Goal: Task Accomplishment & Management: Use online tool/utility

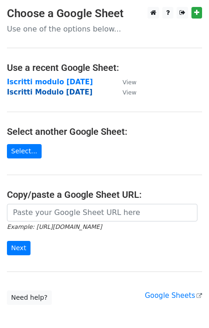
click at [81, 93] on strong "Iscritti Modulo [DATE]" at bounding box center [50, 92] width 86 height 8
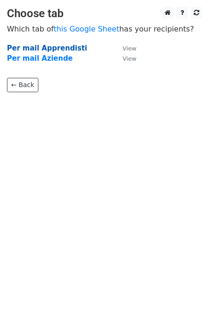
click at [55, 50] on strong "Per mail Apprendisti" at bounding box center [47, 48] width 81 height 8
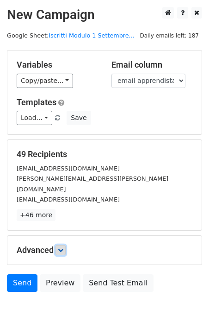
click at [63, 247] on icon at bounding box center [61, 250] width 6 height 6
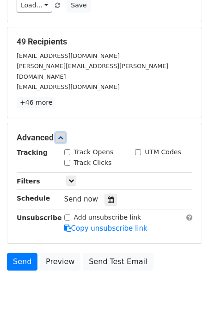
scroll to position [122, 0]
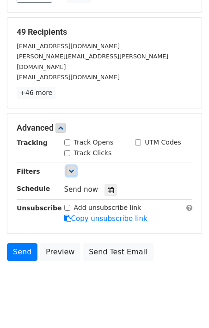
click at [70, 168] on icon at bounding box center [71, 171] width 6 height 6
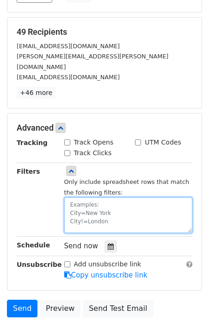
click at [89, 197] on textarea at bounding box center [128, 215] width 129 height 36
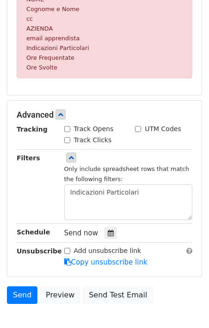
scroll to position [276, 0]
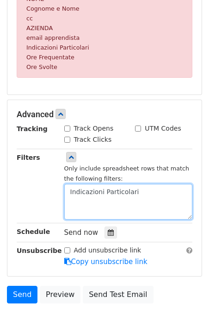
click at [140, 195] on textarea "Indicazioni Particolari" at bounding box center [128, 202] width 129 height 36
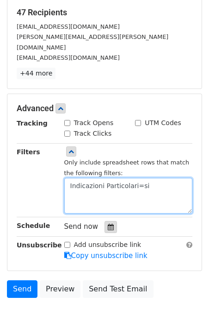
scroll to position [179, 0]
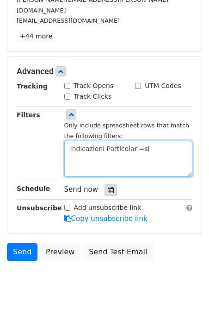
type textarea "Indicazioni Particolari=si"
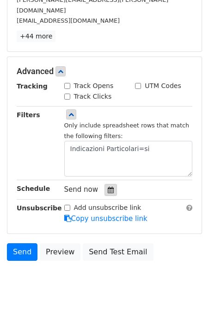
click at [108, 186] on icon at bounding box center [111, 189] width 6 height 6
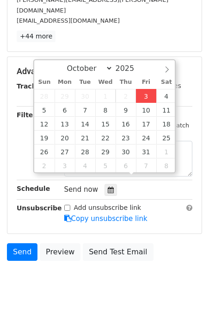
type input "2025-10-03 12:15"
type input "15"
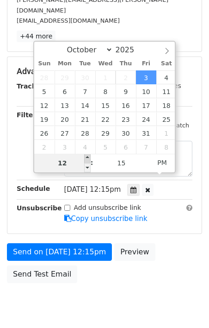
type input "2025-10-03 13:15"
type input "01"
click at [88, 156] on span at bounding box center [87, 158] width 6 height 9
type input "2025-10-03 14:15"
type input "02"
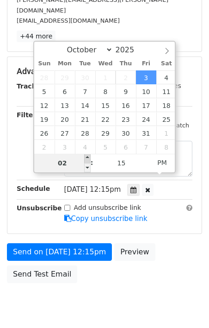
click at [88, 156] on span at bounding box center [87, 158] width 6 height 9
type input "2025-10-03 15:15"
type input "03"
click at [88, 156] on span at bounding box center [87, 158] width 6 height 9
type input "2025-10-03 16:15"
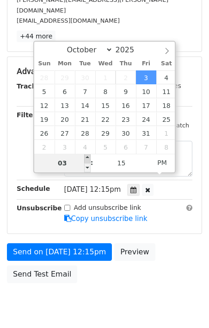
type input "04"
click at [88, 156] on span at bounding box center [87, 158] width 6 height 9
type input "2025-10-03 17:15"
type input "05"
click at [87, 159] on span at bounding box center [87, 158] width 6 height 9
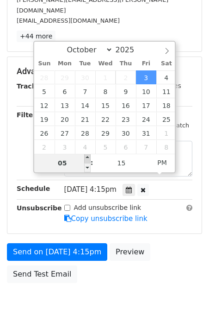
type input "2025-10-03 18:15"
type input "06"
click at [87, 159] on span at bounding box center [87, 158] width 6 height 9
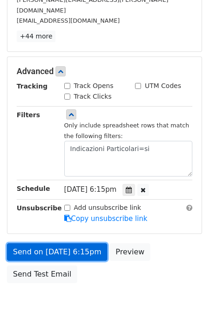
click at [73, 243] on link "Send on Oct 3 at 6:15pm" at bounding box center [57, 252] width 100 height 18
